Goal: Task Accomplishment & Management: Use online tool/utility

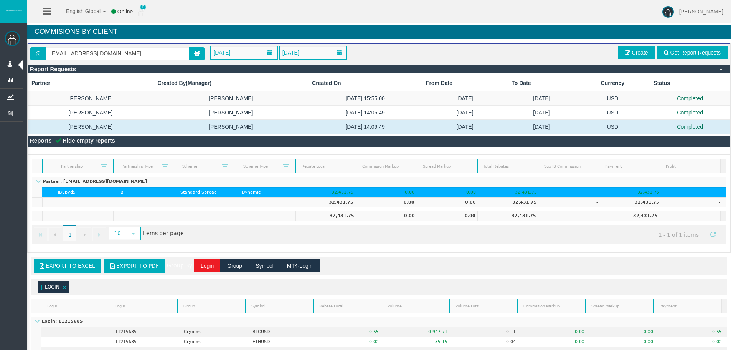
drag, startPoint x: 459, startPoint y: 342, endPoint x: 418, endPoint y: -42, distance: 386.1
click at [302, 53] on span "[DATE]" at bounding box center [290, 52] width 21 height 11
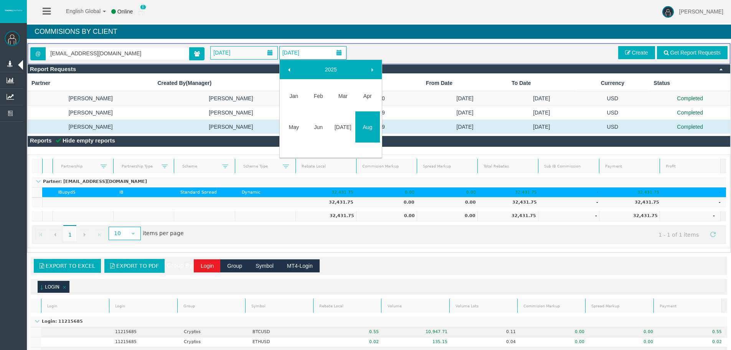
click at [287, 74] on link at bounding box center [290, 70] width 14 height 14
click at [377, 145] on td "Dec" at bounding box center [367, 136] width 25 height 40
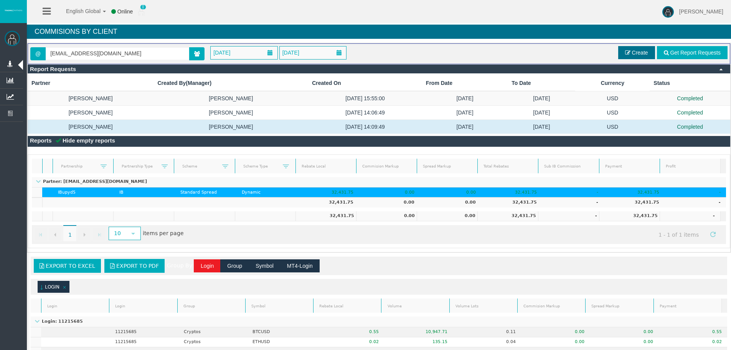
click at [637, 48] on link "Create" at bounding box center [636, 52] width 37 height 13
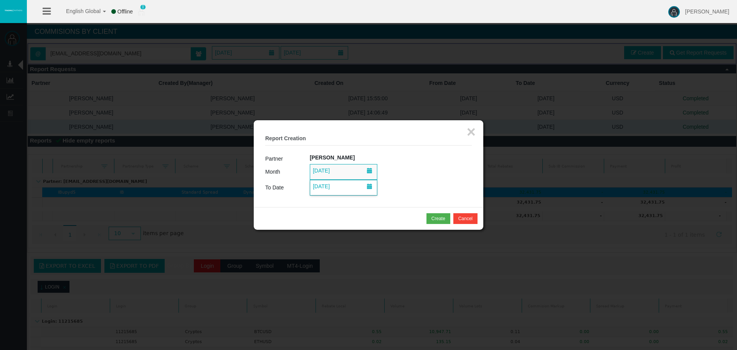
click at [321, 170] on span "[DATE]" at bounding box center [321, 170] width 21 height 11
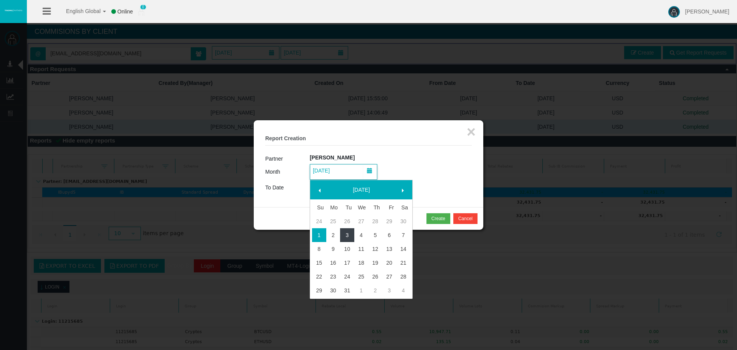
click at [351, 234] on link "3" at bounding box center [347, 235] width 14 height 14
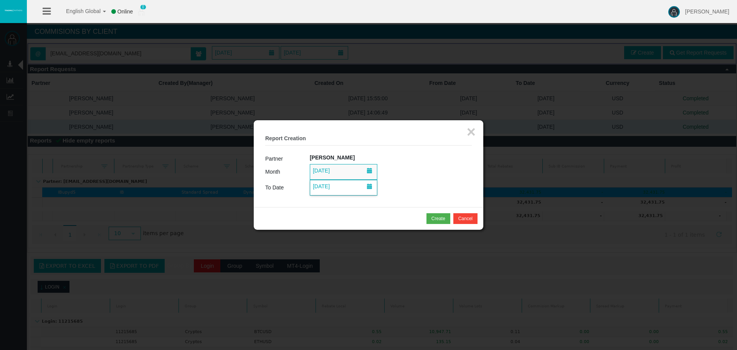
click at [347, 189] on span "[DATE]" at bounding box center [343, 187] width 67 height 15
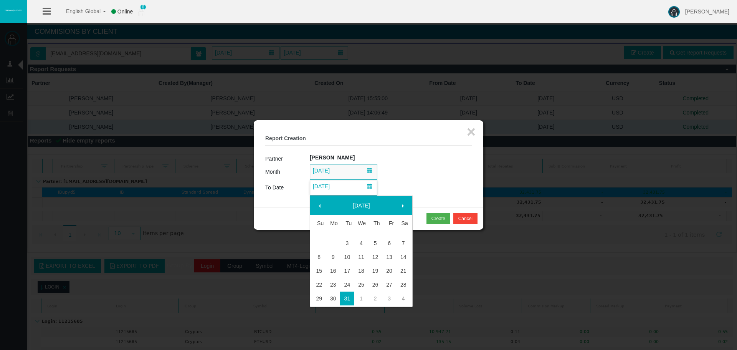
click at [422, 180] on td "[DATE]" at bounding box center [391, 188] width 162 height 16
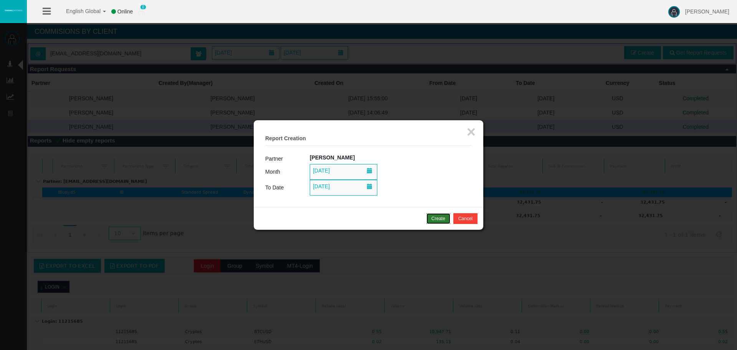
click at [434, 217] on div "Create" at bounding box center [438, 218] width 14 height 7
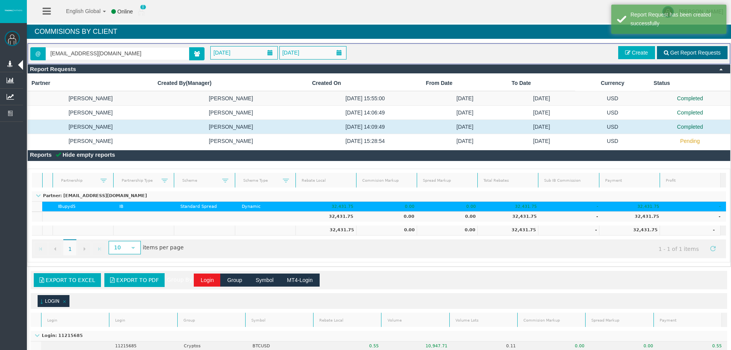
click at [684, 56] on link "Get Report Requests" at bounding box center [692, 52] width 71 height 13
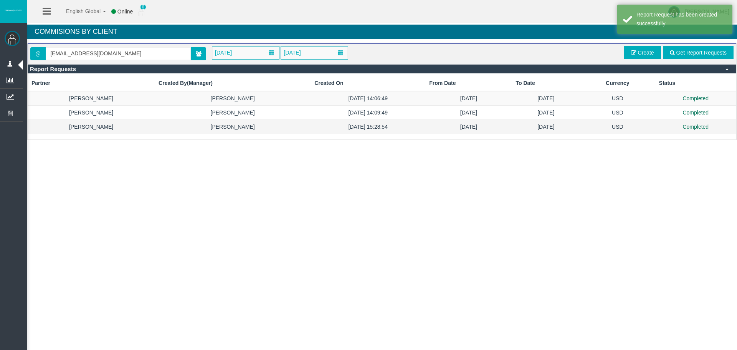
click at [515, 127] on td "[DATE]" at bounding box center [546, 127] width 68 height 14
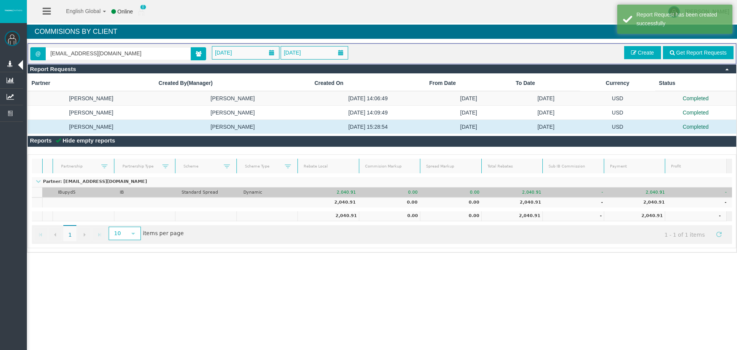
click at [527, 190] on td "2,040.91" at bounding box center [516, 192] width 62 height 10
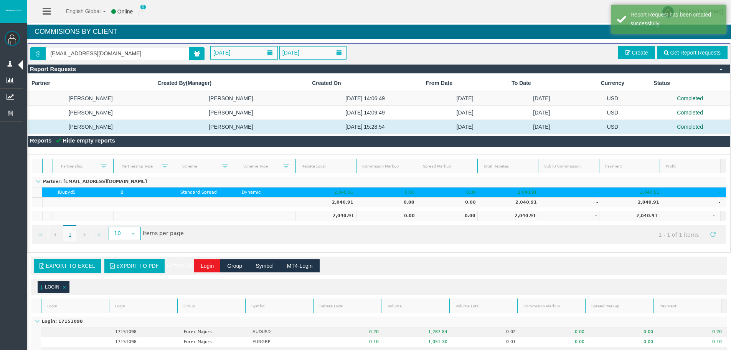
drag, startPoint x: 511, startPoint y: 152, endPoint x: 518, endPoint y: 349, distance: 197.4
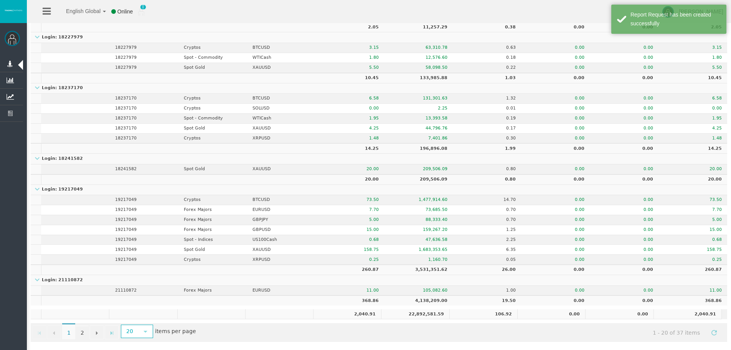
drag, startPoint x: 518, startPoint y: 349, endPoint x: 518, endPoint y: 356, distance: 6.9
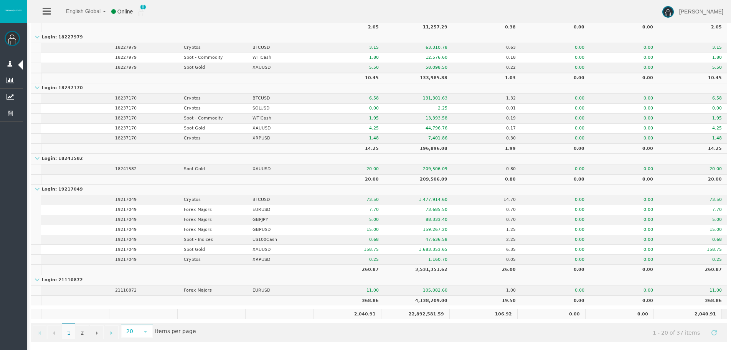
scroll to position [0, 0]
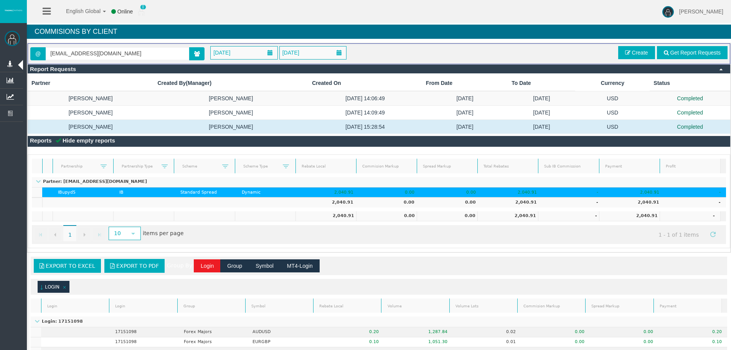
drag, startPoint x: 410, startPoint y: 21, endPoint x: 496, endPoint y: 8, distance: 87.0
click at [635, 51] on span "Create" at bounding box center [640, 53] width 16 height 6
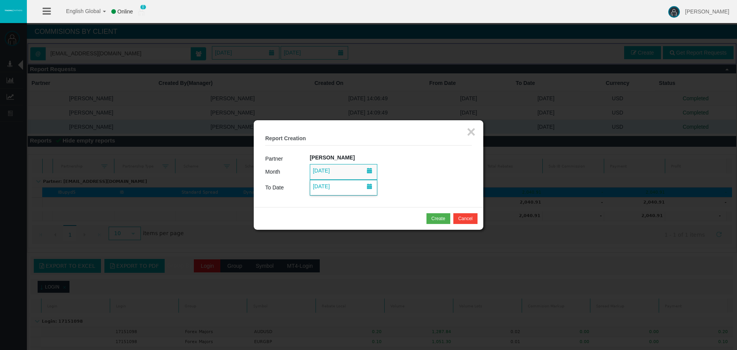
click at [332, 189] on span "[DATE]" at bounding box center [321, 186] width 21 height 11
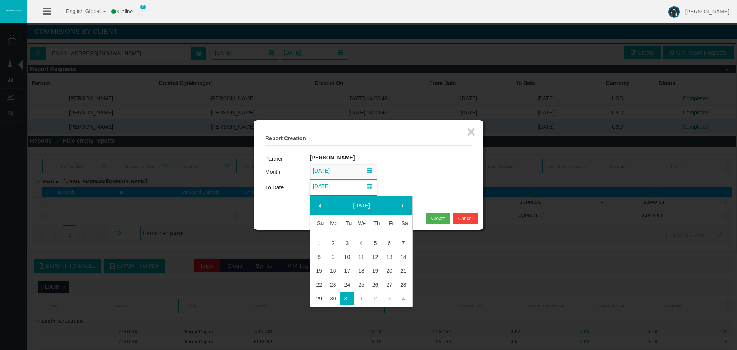
click at [405, 203] on span at bounding box center [403, 206] width 6 height 6
click at [395, 290] on link "31" at bounding box center [389, 292] width 14 height 14
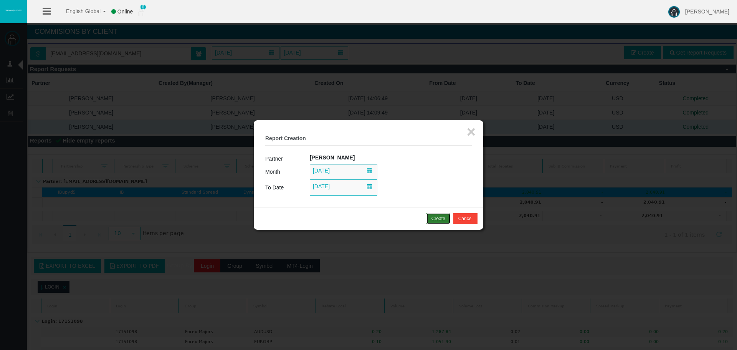
click at [440, 218] on div "Create" at bounding box center [438, 218] width 14 height 7
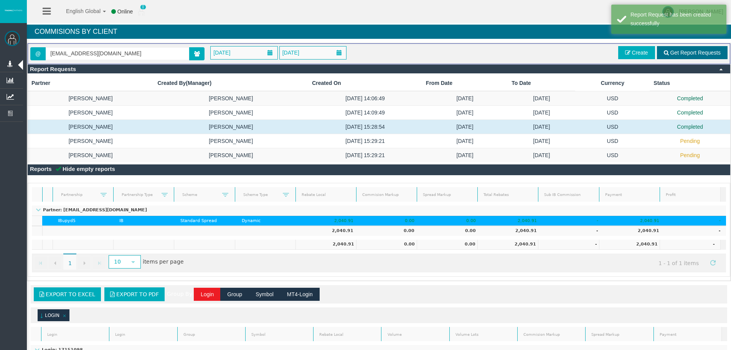
click at [673, 51] on span "Get Report Requests" at bounding box center [695, 53] width 51 height 6
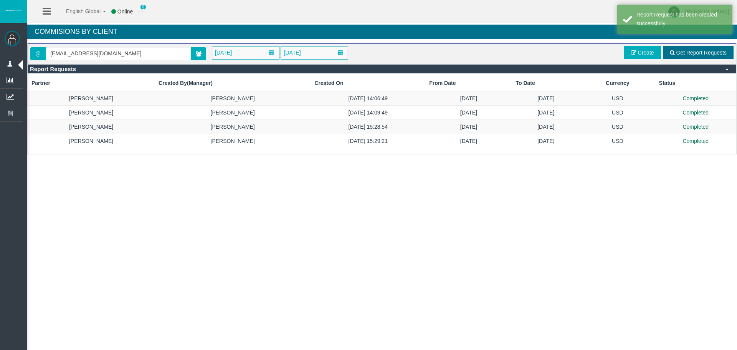
click at [720, 56] on link "Get Report Requests" at bounding box center [698, 52] width 71 height 13
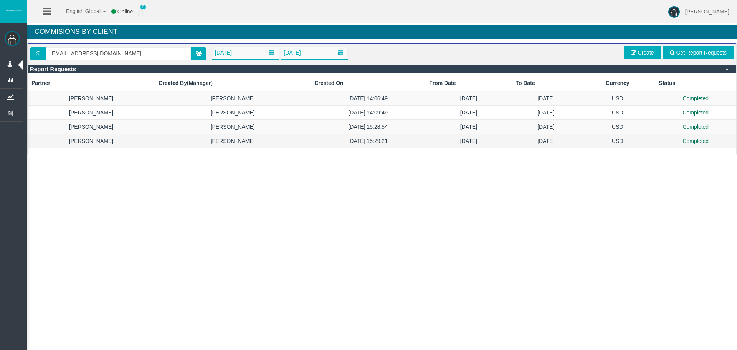
click at [565, 147] on td "[DATE]" at bounding box center [546, 141] width 68 height 14
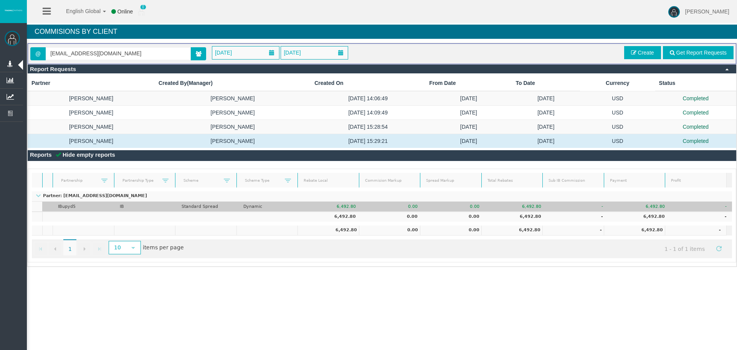
click at [573, 207] on td "-" at bounding box center [578, 207] width 62 height 10
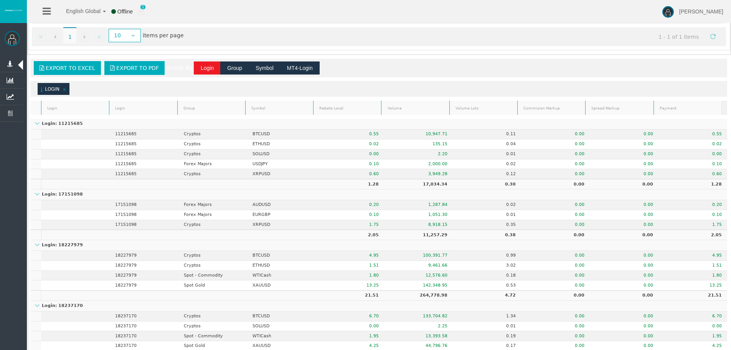
scroll to position [355, 0]
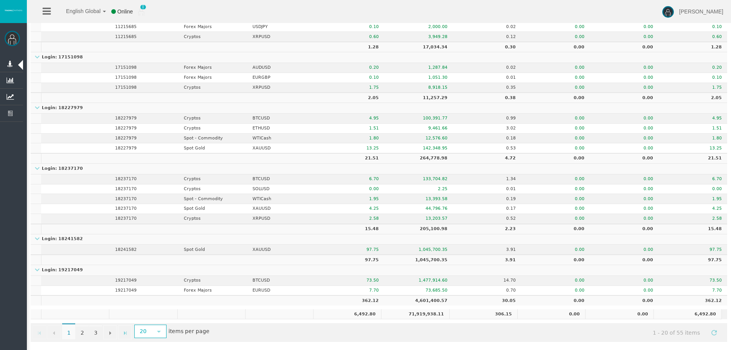
drag, startPoint x: 594, startPoint y: 164, endPoint x: 580, endPoint y: 331, distance: 167.6
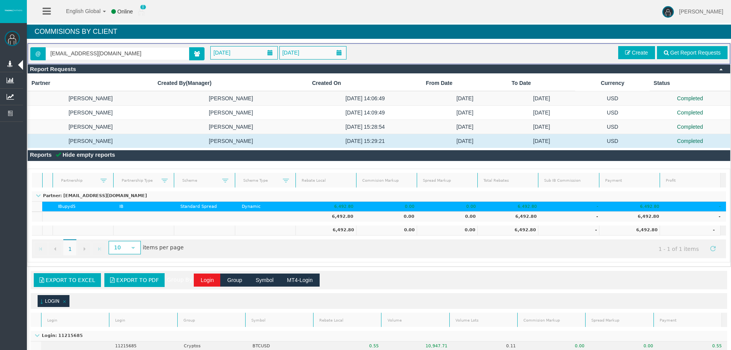
drag, startPoint x: 588, startPoint y: 311, endPoint x: 523, endPoint y: -7, distance: 324.0
click at [646, 47] on link "Create" at bounding box center [636, 52] width 37 height 13
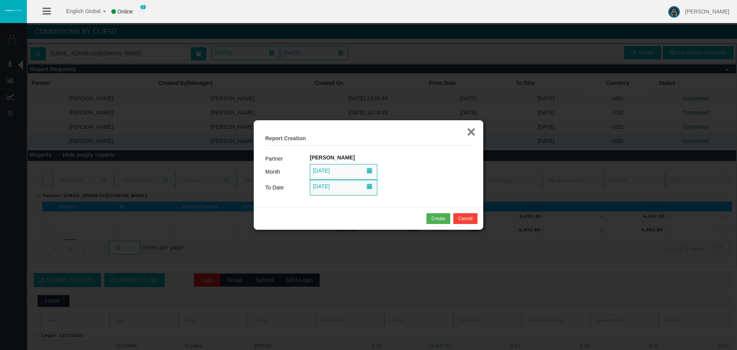
click at [474, 134] on button "×" at bounding box center [471, 131] width 9 height 15
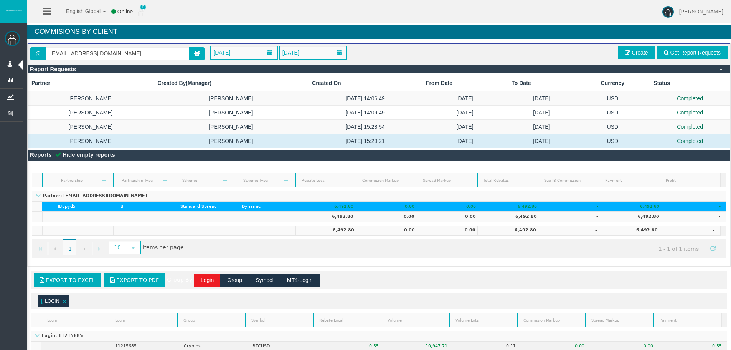
click at [648, 61] on div "@ [EMAIL_ADDRESS][DOMAIN_NAME] [DATE] [DATE] Get Report Requests Create" at bounding box center [379, 53] width 703 height 21
click at [639, 50] on span "Create" at bounding box center [640, 53] width 16 height 6
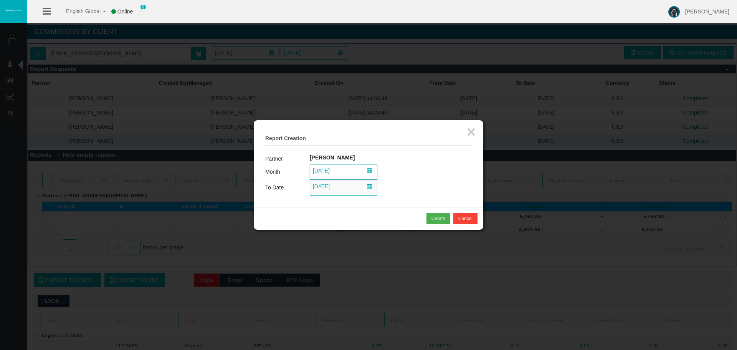
drag, startPoint x: 357, startPoint y: 168, endPoint x: 356, endPoint y: 173, distance: 4.9
click at [357, 169] on span "[DATE]" at bounding box center [343, 171] width 67 height 15
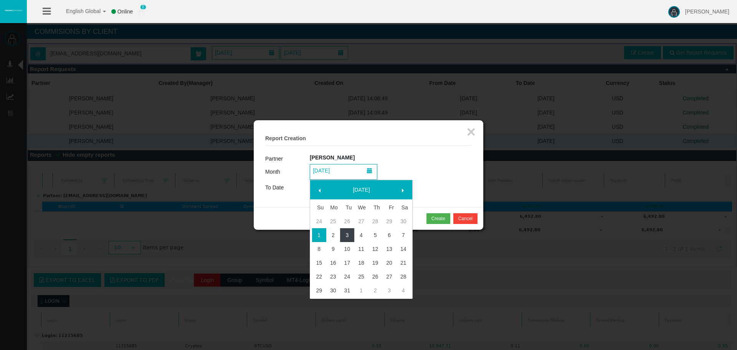
click at [343, 233] on link "3" at bounding box center [347, 235] width 14 height 14
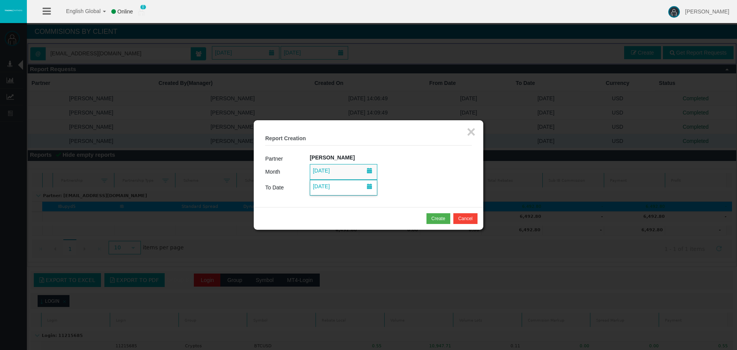
click at [342, 190] on span "[DATE]" at bounding box center [343, 187] width 67 height 15
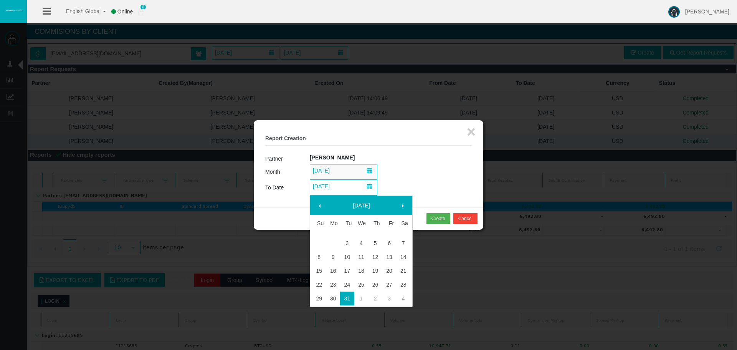
click at [403, 203] on span at bounding box center [403, 206] width 6 height 6
click at [385, 291] on link "31" at bounding box center [389, 292] width 14 height 14
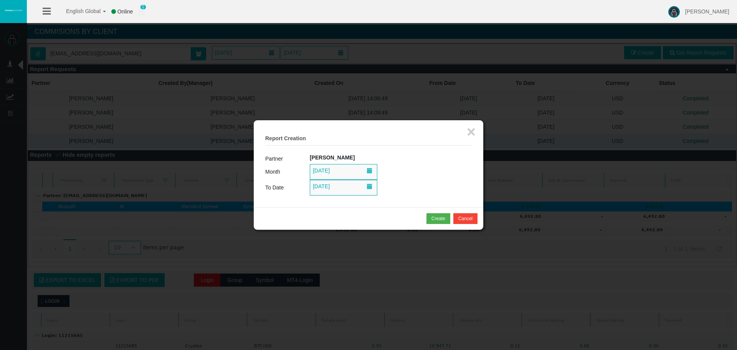
click at [438, 228] on div "Create Cancel" at bounding box center [369, 218] width 230 height 23
click at [439, 220] on div "Create" at bounding box center [438, 218] width 14 height 7
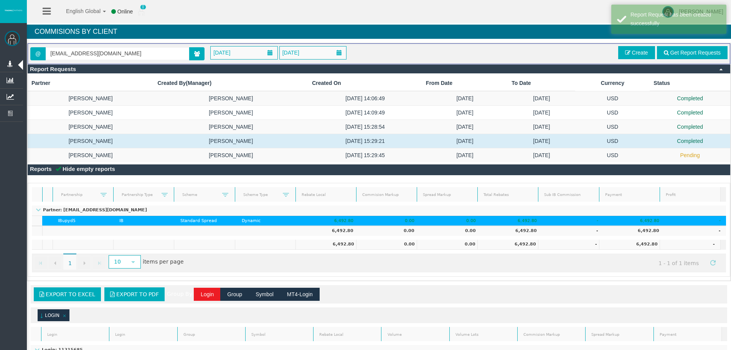
click at [675, 45] on div "@ [EMAIL_ADDRESS][DOMAIN_NAME] [DATE] [DATE] Get Report Requests Create" at bounding box center [379, 53] width 703 height 21
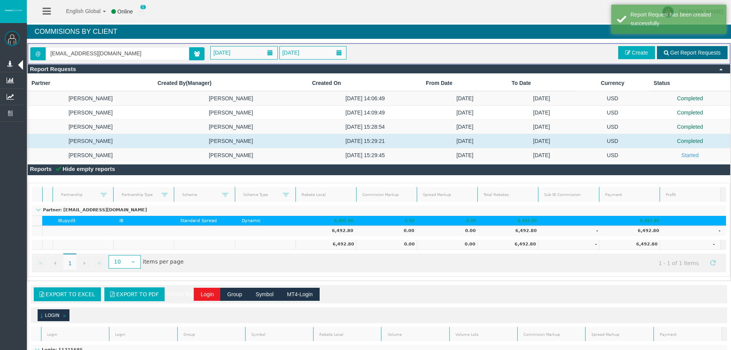
click at [675, 57] on link "Get Report Requests" at bounding box center [692, 52] width 71 height 13
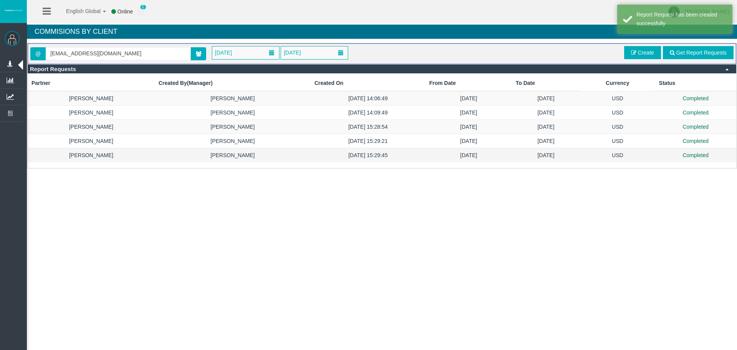
click at [584, 157] on td "USD" at bounding box center [617, 155] width 75 height 14
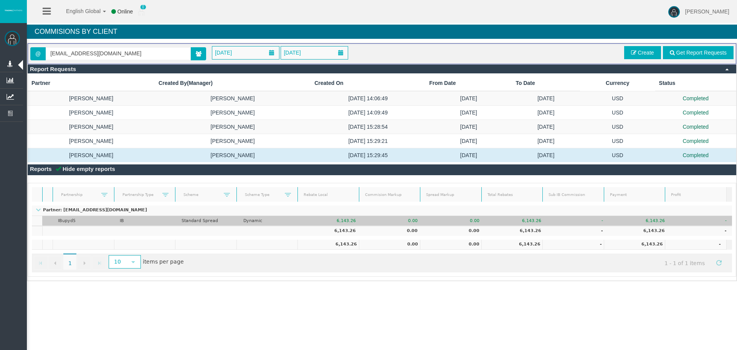
click at [631, 221] on td "6,143.26" at bounding box center [639, 221] width 62 height 10
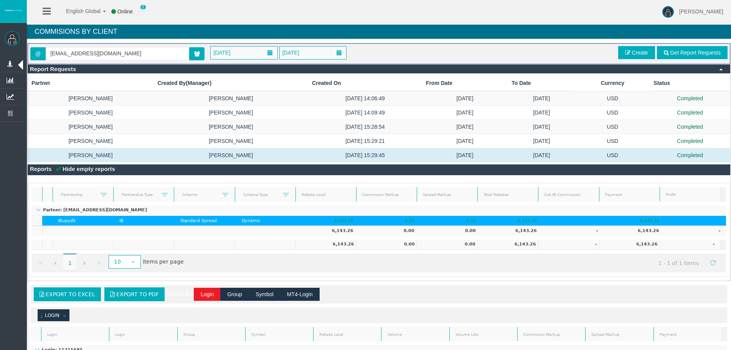
drag, startPoint x: 620, startPoint y: 347, endPoint x: 620, endPoint y: 359, distance: 12.3
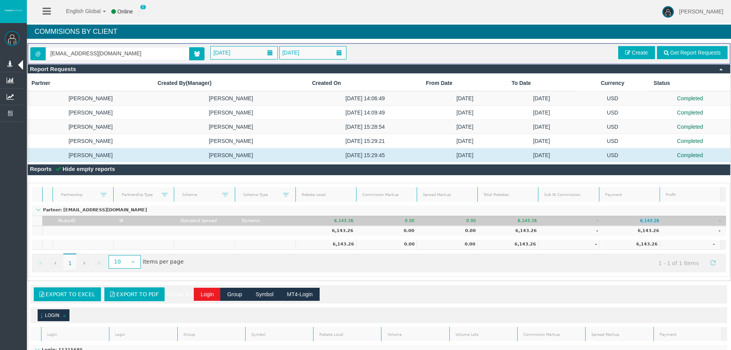
drag, startPoint x: 635, startPoint y: 219, endPoint x: 657, endPoint y: 219, distance: 21.9
click at [657, 219] on td "6,143.26" at bounding box center [634, 221] width 61 height 10
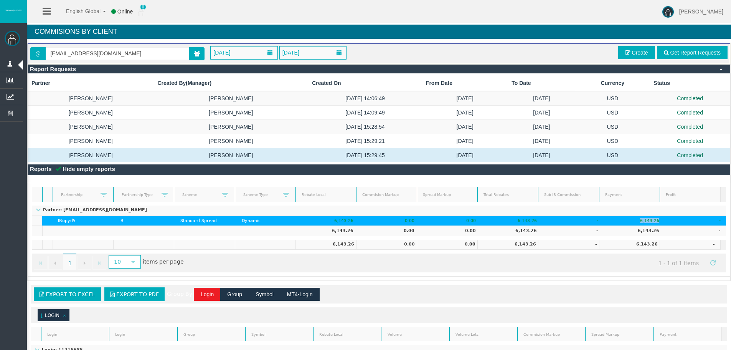
copy td "6,143.26"
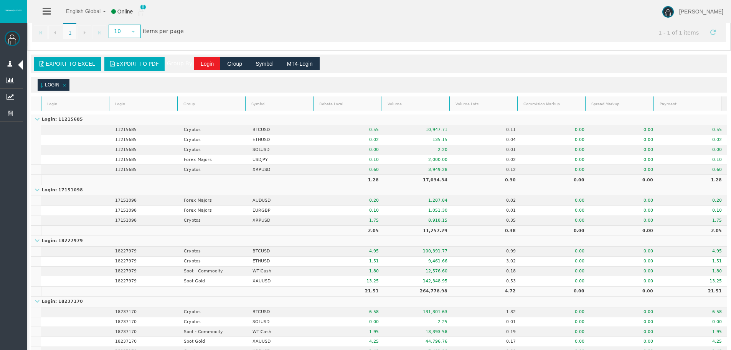
scroll to position [369, 0]
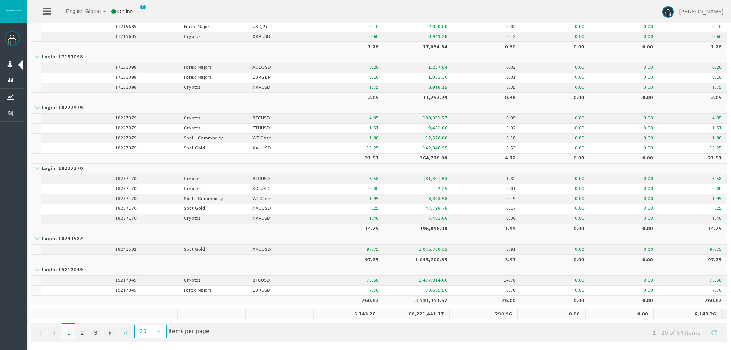
drag, startPoint x: 410, startPoint y: 155, endPoint x: 413, endPoint y: 339, distance: 183.9
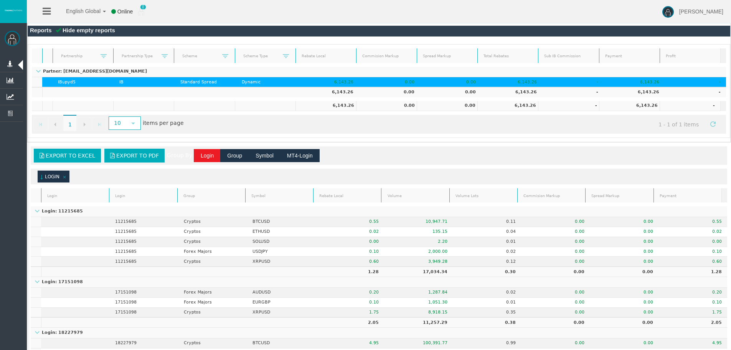
scroll to position [0, 0]
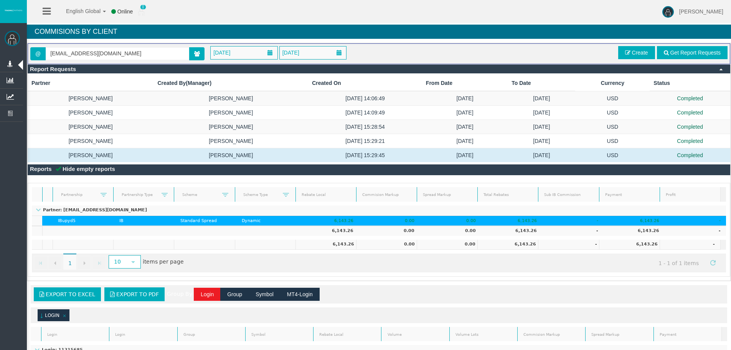
click at [565, 51] on div "[DATE] [DATE]" at bounding box center [408, 52] width 407 height 13
click at [610, 246] on td "6,143.26" at bounding box center [629, 245] width 61 height 10
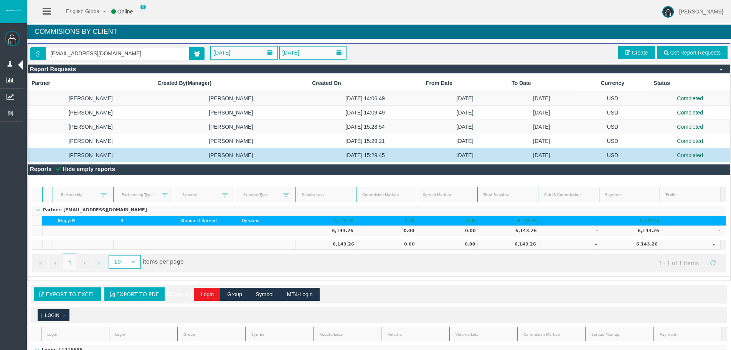
click at [330, 153] on td "[DATE] 15:29:45" at bounding box center [365, 155] width 114 height 14
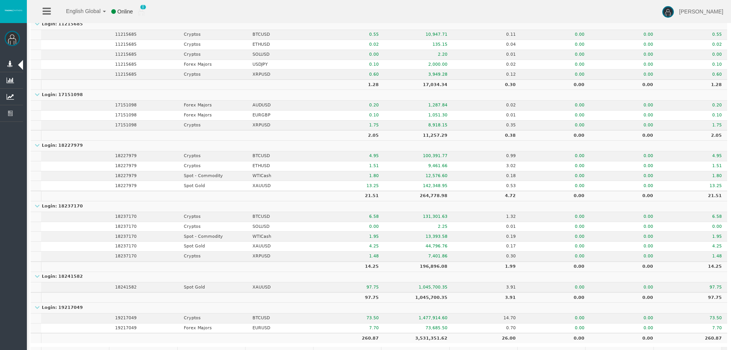
scroll to position [369, 0]
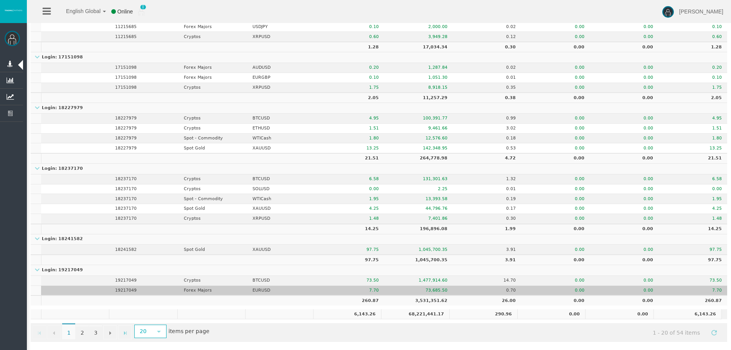
click at [478, 294] on td "0.70" at bounding box center [487, 291] width 69 height 10
click at [484, 289] on td "0.70" at bounding box center [487, 291] width 69 height 10
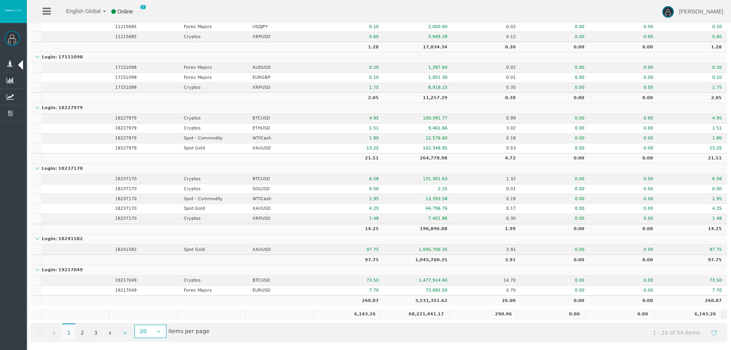
click at [479, 274] on td "Login: 19217049" at bounding box center [379, 270] width 697 height 11
click at [372, 259] on td "97.75" at bounding box center [350, 260] width 69 height 10
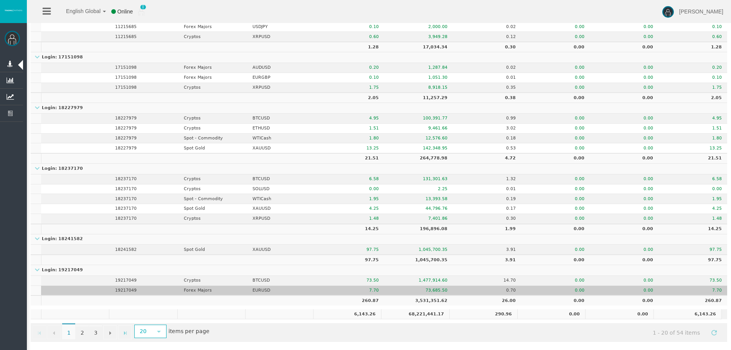
drag, startPoint x: 371, startPoint y: 276, endPoint x: 384, endPoint y: 289, distance: 17.9
click at [371, 280] on td "73.50" at bounding box center [350, 281] width 69 height 10
click at [384, 289] on td "73,685.50" at bounding box center [418, 291] width 69 height 10
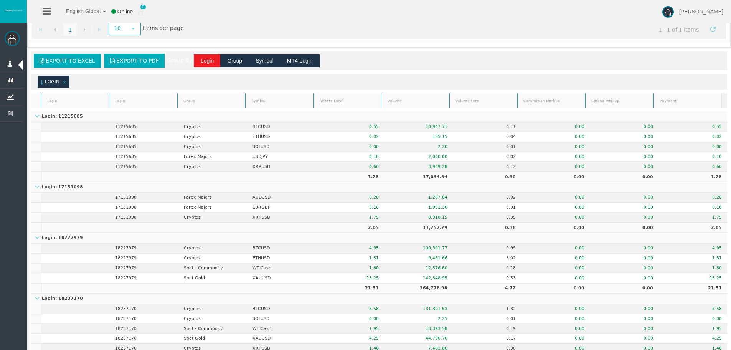
scroll to position [139, 0]
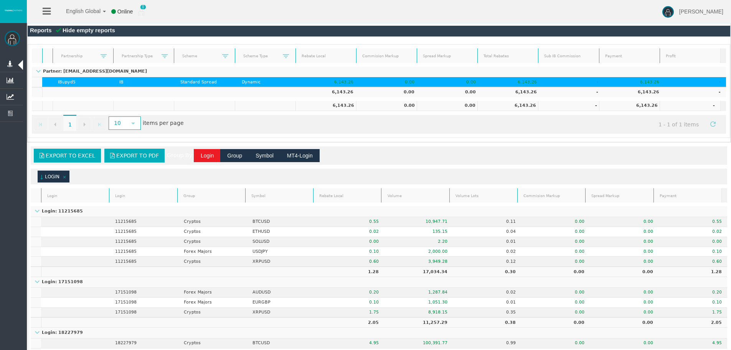
click at [422, 109] on td "0.00" at bounding box center [447, 106] width 61 height 10
click at [422, 90] on td "0.00" at bounding box center [450, 92] width 61 height 10
click at [420, 108] on td "0.00" at bounding box center [447, 106] width 61 height 10
click at [36, 69] on link at bounding box center [38, 71] width 6 height 6
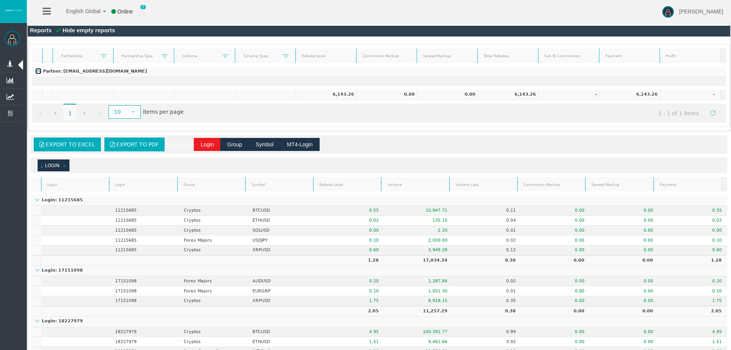
click at [36, 69] on link at bounding box center [38, 71] width 6 height 6
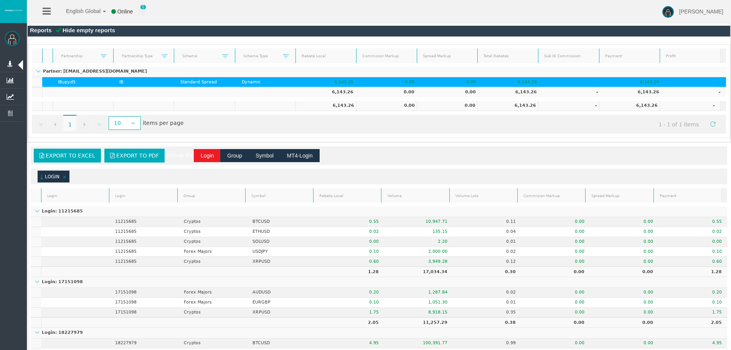
click at [491, 142] on div "Loading... @ [EMAIL_ADDRESS][DOMAIN_NAME] [DATE] [DATE] Get Report Requests Cre…" at bounding box center [379, 23] width 704 height 238
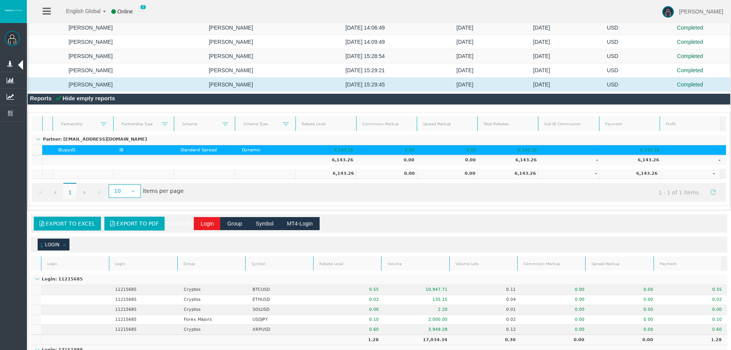
scroll to position [0, 0]
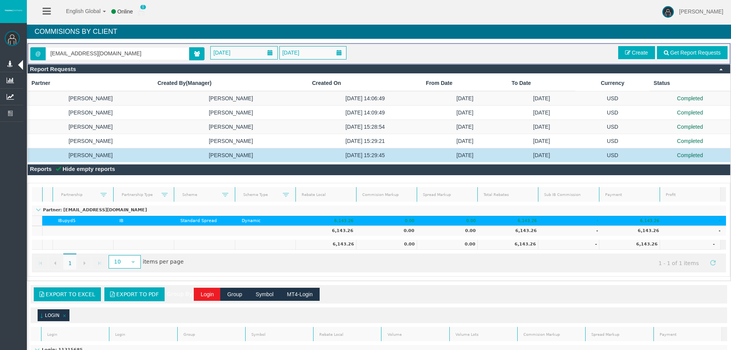
click at [245, 154] on td "[PERSON_NAME]" at bounding box center [231, 155] width 155 height 14
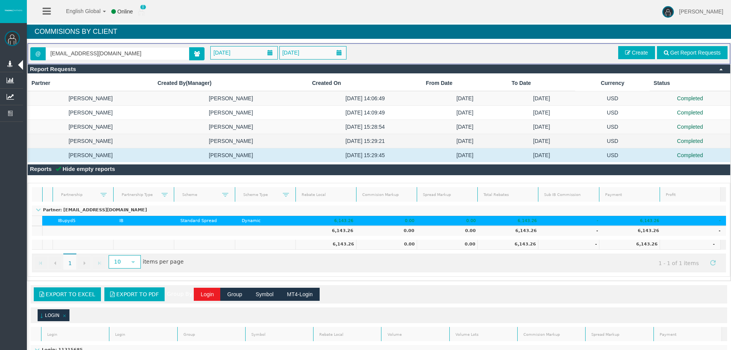
click at [245, 147] on td "[PERSON_NAME]" at bounding box center [231, 141] width 155 height 14
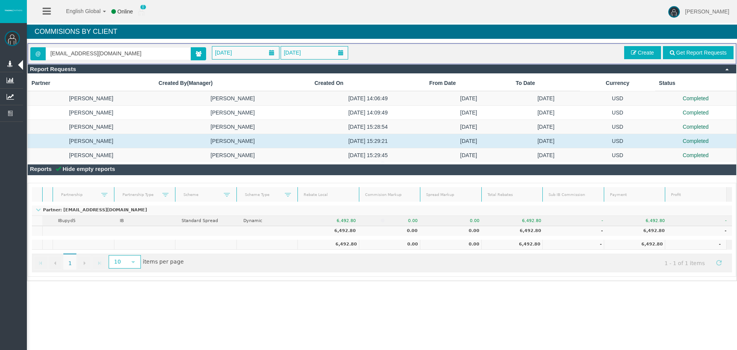
click at [244, 155] on td "[PERSON_NAME]" at bounding box center [233, 155] width 156 height 14
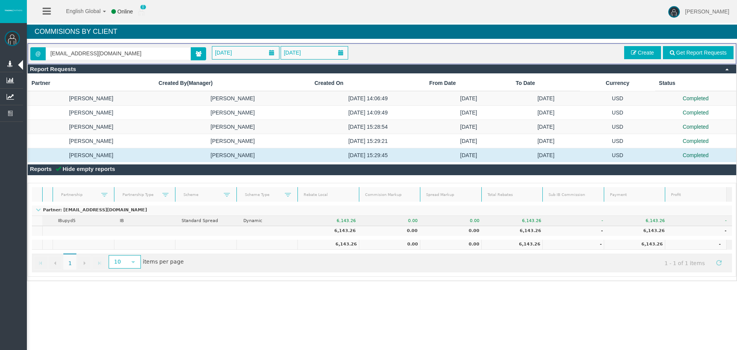
click at [540, 321] on div "English Global 简体中文 English Global 日本語 한국어 Online 0 [PERSON_NAME] Help Log Out …" at bounding box center [368, 175] width 737 height 350
click at [616, 302] on div "English Global 简体中文 English Global 日本語 한국어 Online 0 [PERSON_NAME] Help Log Out …" at bounding box center [368, 175] width 737 height 350
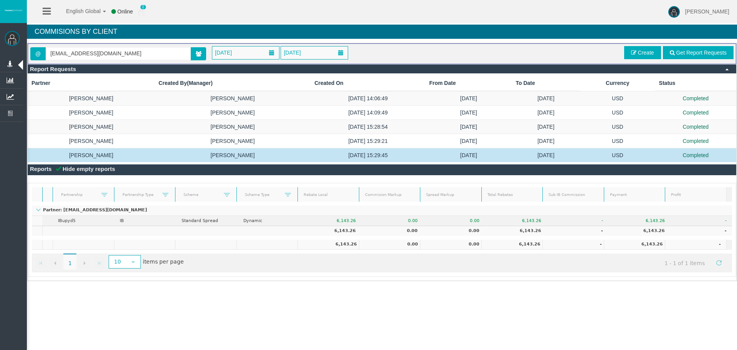
click at [674, 154] on td "Completed" at bounding box center [695, 155] width 81 height 14
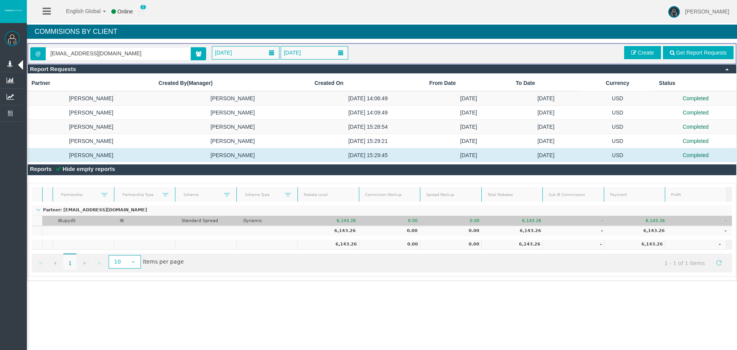
click at [381, 223] on td "0.00" at bounding box center [393, 221] width 62 height 10
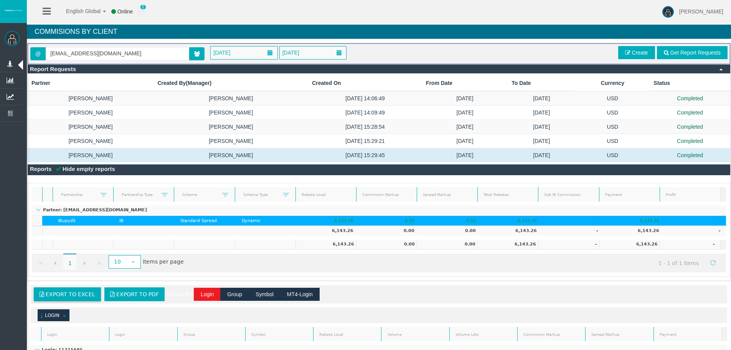
click at [84, 297] on span "Export to Excel" at bounding box center [71, 294] width 50 height 6
